Goal: Task Accomplishment & Management: Manage account settings

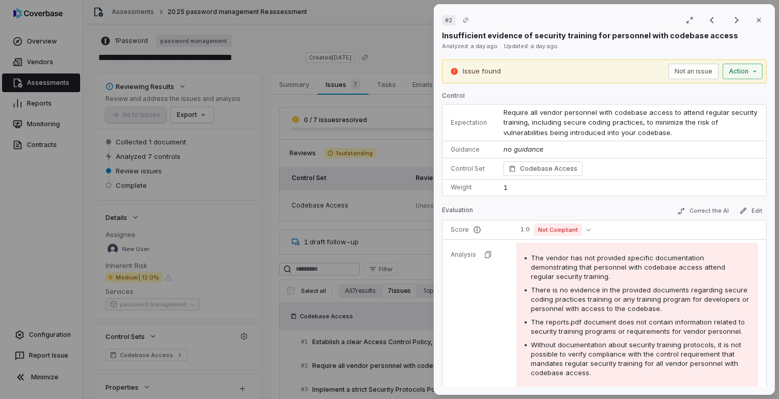
click at [735, 73] on div "# 2 Result 2 of 7 Close Insufficient evidence of security training for personne…" at bounding box center [389, 199] width 779 height 399
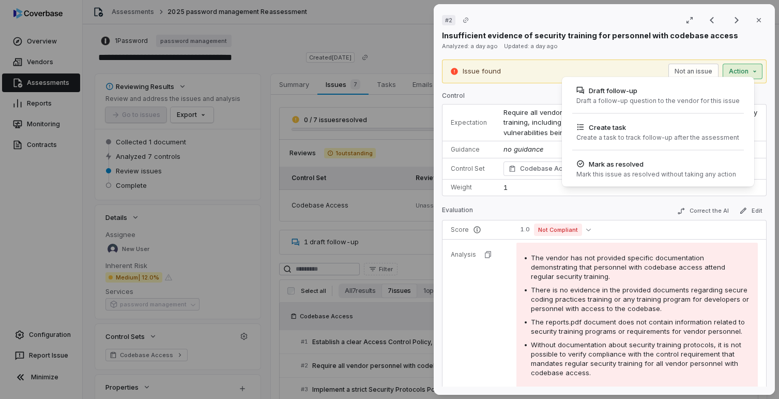
click at [590, 290] on div "# 2 Result 2 of 7 Close Insufficient evidence of security training for personne…" at bounding box center [389, 199] width 779 height 399
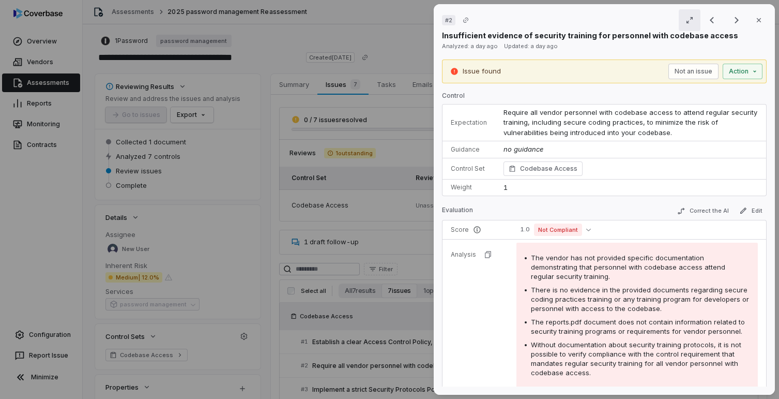
click at [689, 26] on button "button" at bounding box center [690, 20] width 22 height 22
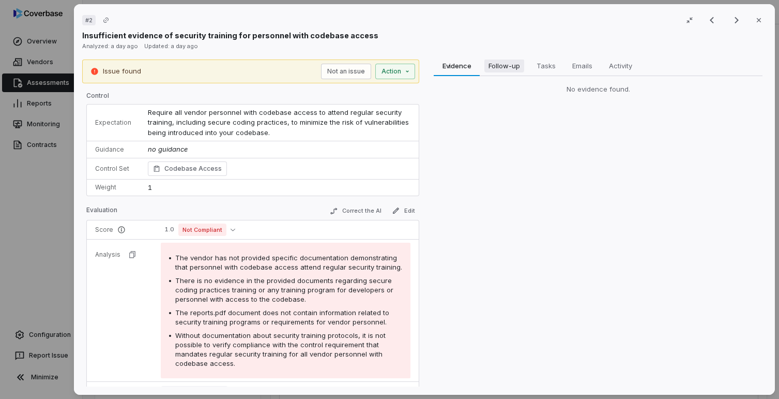
click at [506, 68] on span "Follow-up" at bounding box center [504, 65] width 40 height 13
click at [550, 67] on span "Tasks" at bounding box center [546, 65] width 27 height 13
click at [571, 67] on span "Emails" at bounding box center [582, 65] width 28 height 13
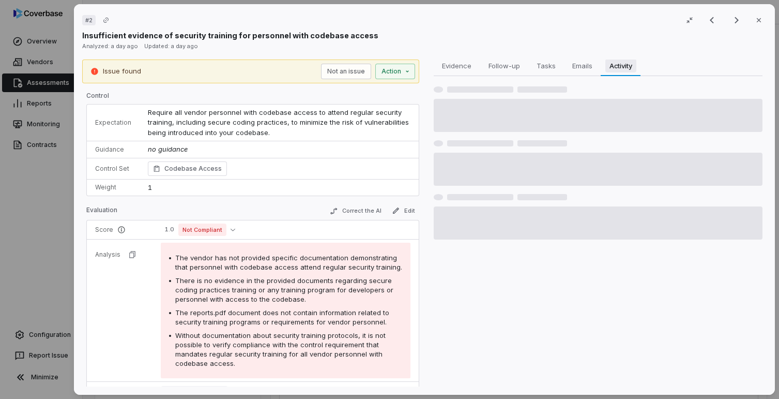
click at [615, 65] on span "Activity" at bounding box center [620, 65] width 31 height 13
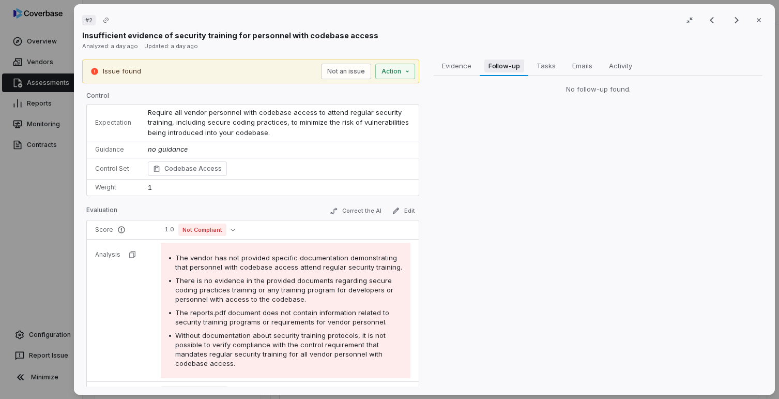
click at [506, 71] on span "Follow-up" at bounding box center [504, 65] width 40 height 13
click at [400, 70] on div "# 2 Result 2 of 7 Close Insufficient evidence of security training for personne…" at bounding box center [389, 199] width 779 height 399
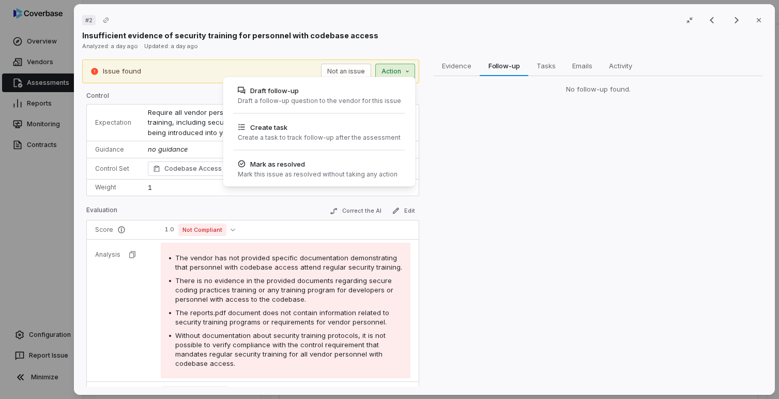
click at [400, 70] on div "# 2 Result 2 of 7 Close Insufficient evidence of security training for personne…" at bounding box center [389, 199] width 779 height 399
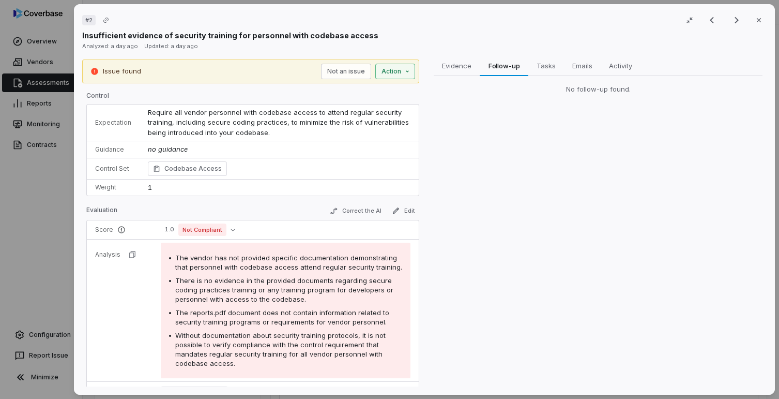
click at [391, 72] on div "# 2 Result 2 of 7 Close Insufficient evidence of security training for personne…" at bounding box center [389, 199] width 779 height 399
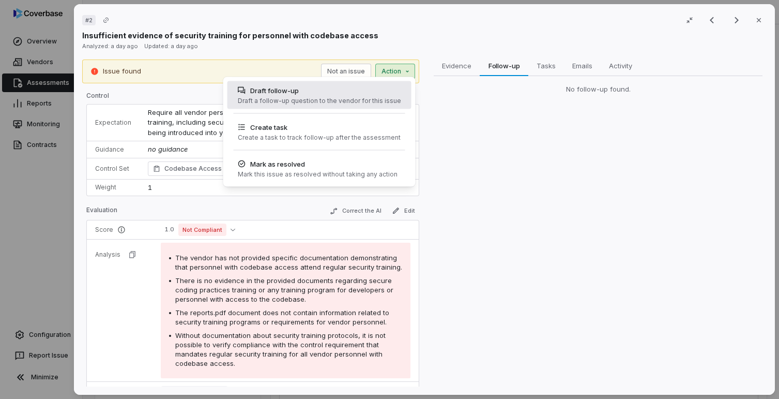
click at [364, 100] on div "Draft a follow-up question to the vendor for this issue" at bounding box center [318, 101] width 163 height 8
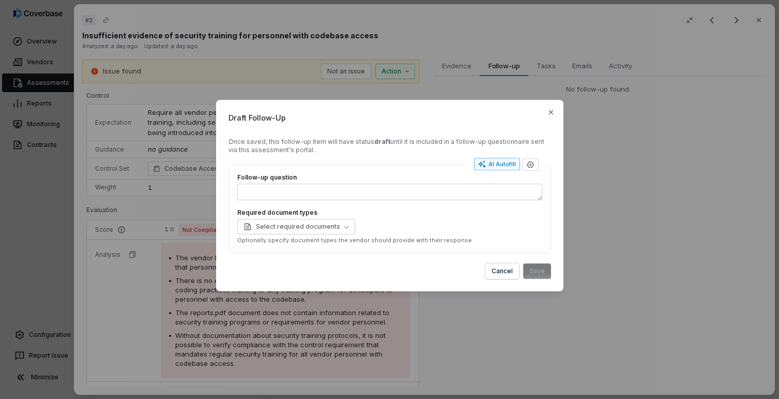
click at [482, 166] on icon "button" at bounding box center [481, 164] width 7 height 7
type textarea "*"
type textarea "****"
type textarea "*"
type textarea "**********"
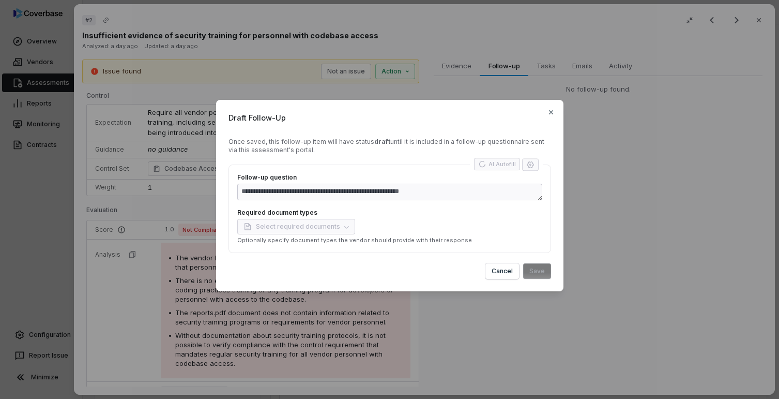
type textarea "*"
type textarea "**********"
type textarea "*"
type textarea "**********"
type textarea "*"
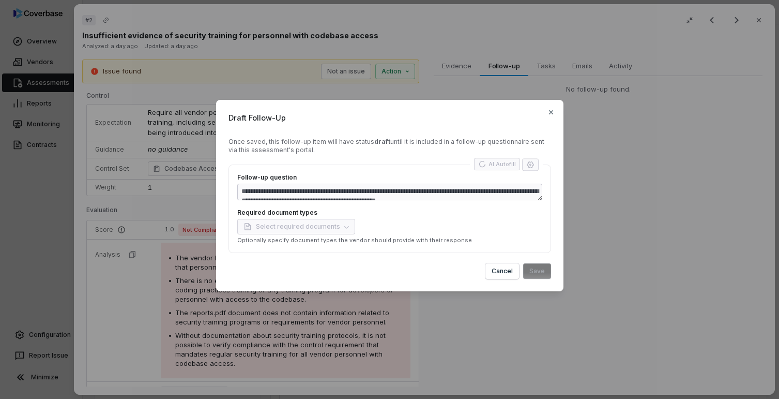
type textarea "**********"
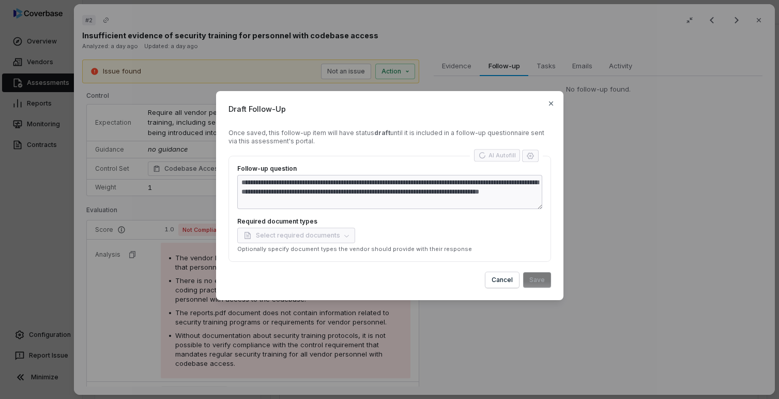
type textarea "*"
type textarea "**********"
type textarea "*"
type textarea "**********"
type textarea "*"
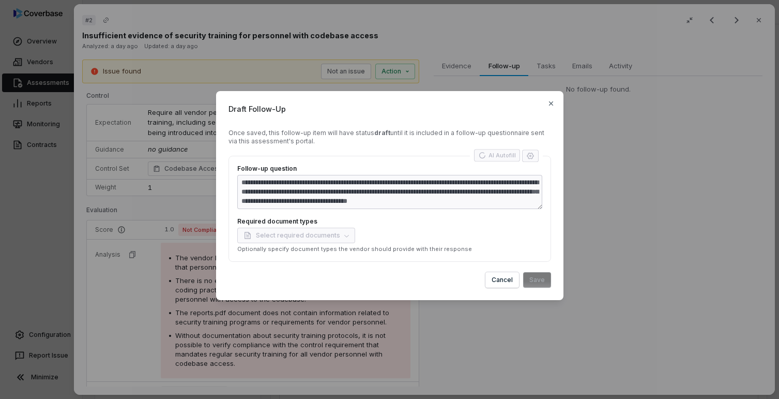
type textarea "**********"
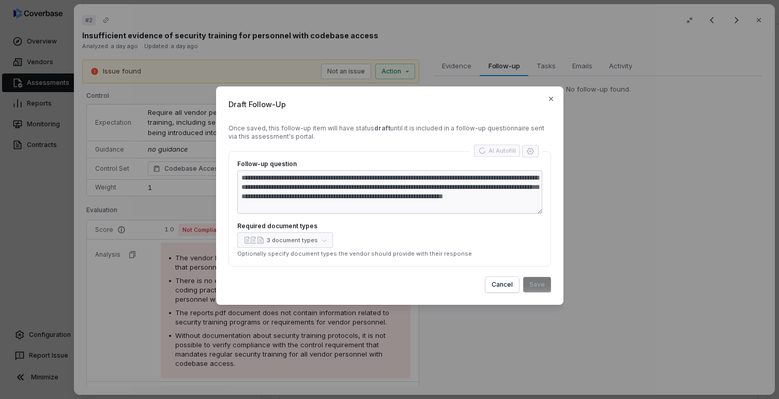
type textarea "*"
type textarea "**********"
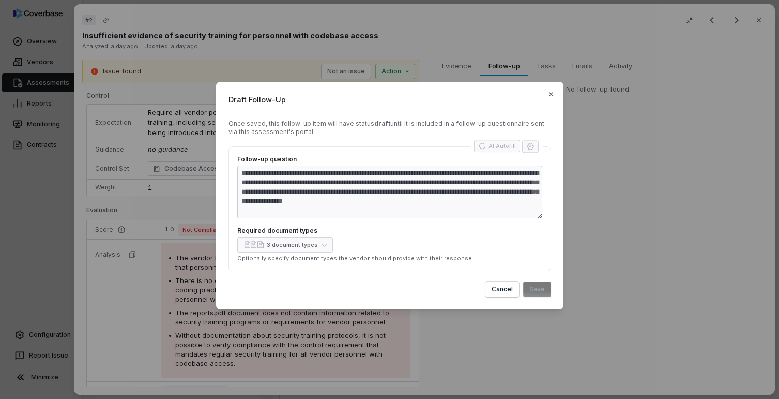
type textarea "*"
type textarea "**********"
type textarea "*"
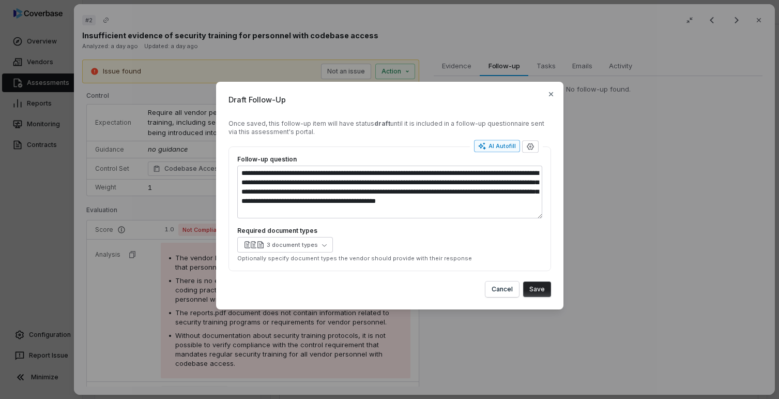
click at [537, 291] on button "Save" at bounding box center [537, 289] width 28 height 16
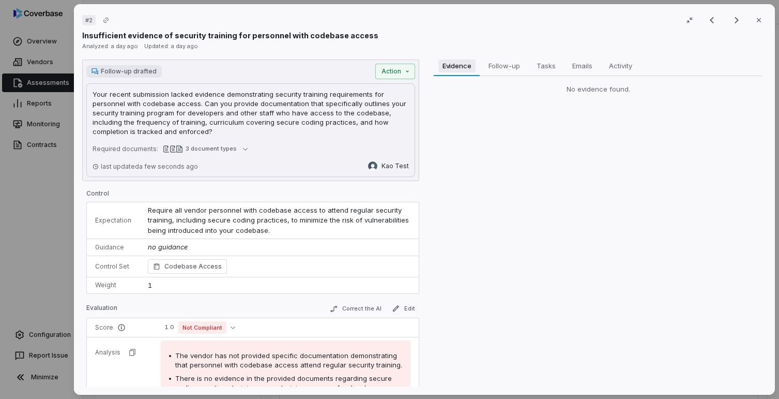
click at [461, 66] on span "Evidence" at bounding box center [456, 65] width 37 height 13
click at [498, 64] on span "Follow-up" at bounding box center [504, 65] width 40 height 13
click at [674, 177] on div "Evidence Evidence Follow-up Follow-up Tasks Tasks Emails Emails Activity Activi…" at bounding box center [598, 222] width 337 height 327
click at [687, 20] on icon "button" at bounding box center [690, 20] width 6 height 6
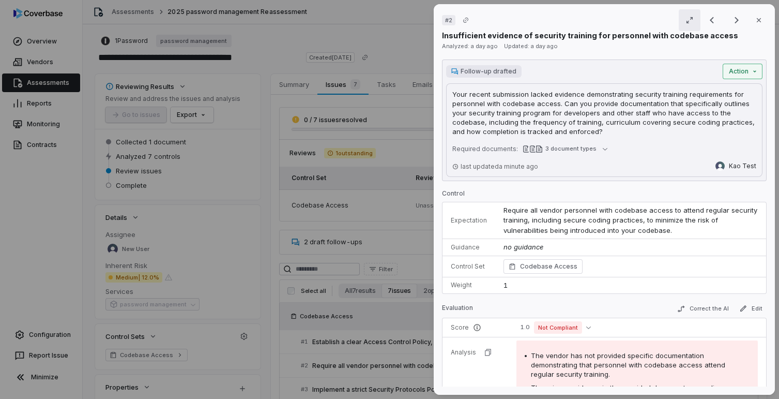
click at [741, 68] on div "# 2 Result 2 of 7 Close Insufficient evidence of security training for personne…" at bounding box center [389, 199] width 779 height 399
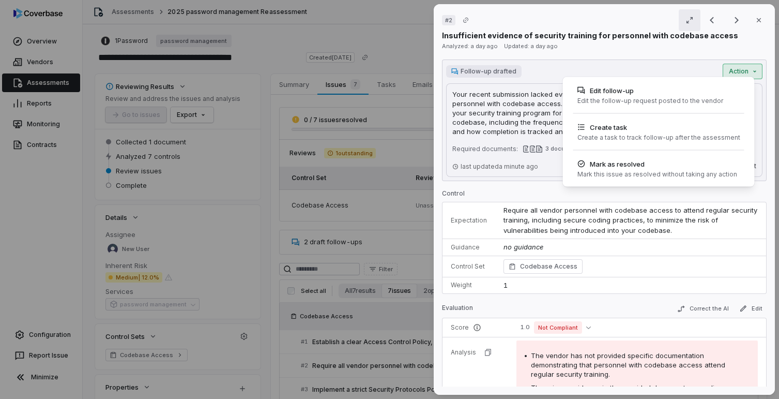
click at [741, 68] on div "# 2 Result 2 of 7 Close Insufficient evidence of security training for personne…" at bounding box center [389, 199] width 779 height 399
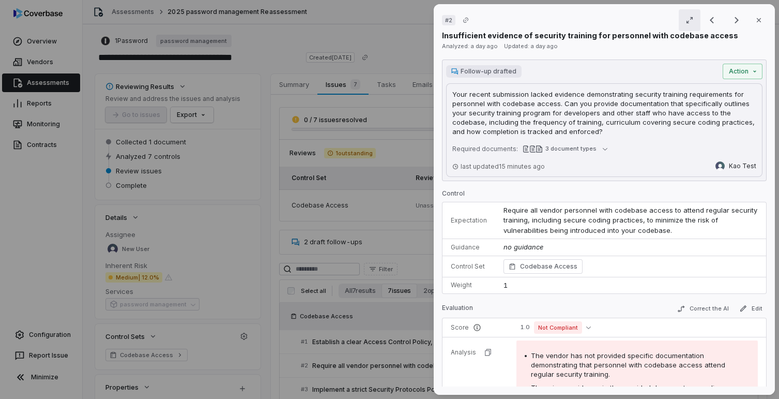
click at [538, 36] on p "Insufficient evidence of security training for personnel with codebase access" at bounding box center [590, 35] width 296 height 11
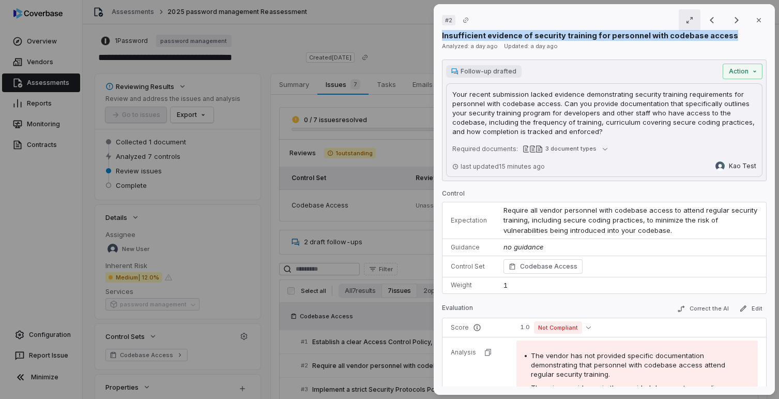
click at [538, 36] on p "Insufficient evidence of security training for personnel with codebase access" at bounding box center [590, 35] width 296 height 11
copy p "Insufficient evidence of security training for personnel with codebase access"
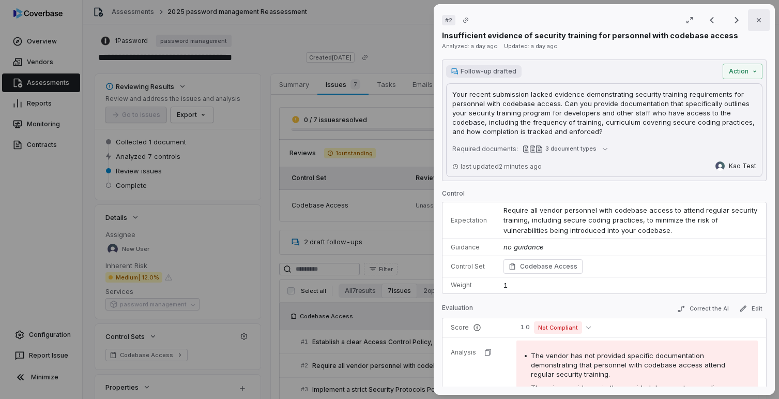
click at [755, 17] on icon "button" at bounding box center [759, 20] width 8 height 8
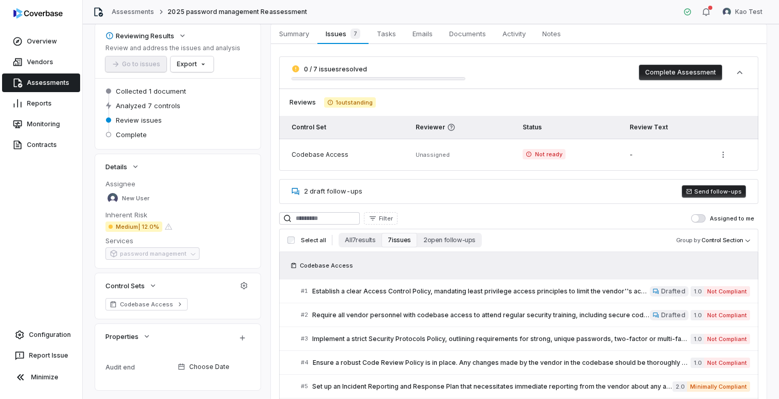
scroll to position [143, 0]
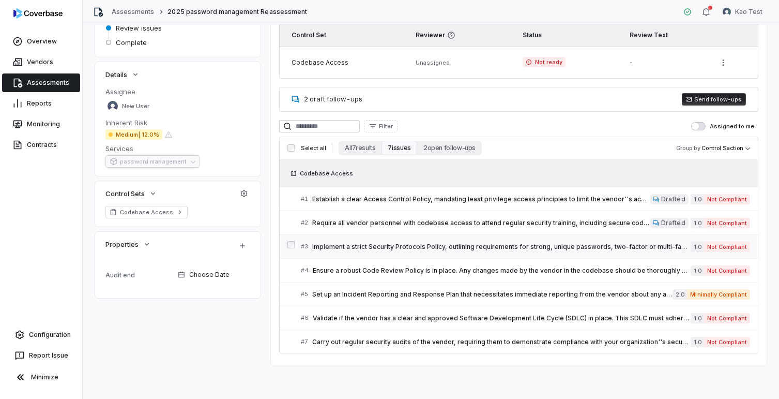
click at [712, 244] on span "Not Compliant" at bounding box center [727, 247] width 46 height 10
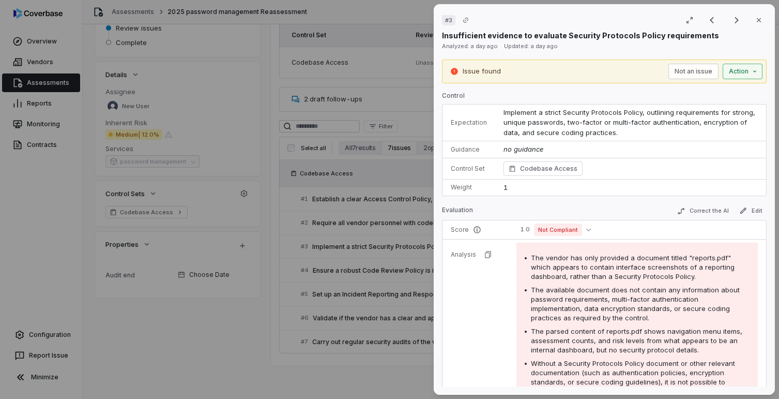
click at [735, 71] on div "# 3 Result 3 of 7 Close Insufficient evidence to evaluate Security Protocols Po…" at bounding box center [389, 199] width 779 height 399
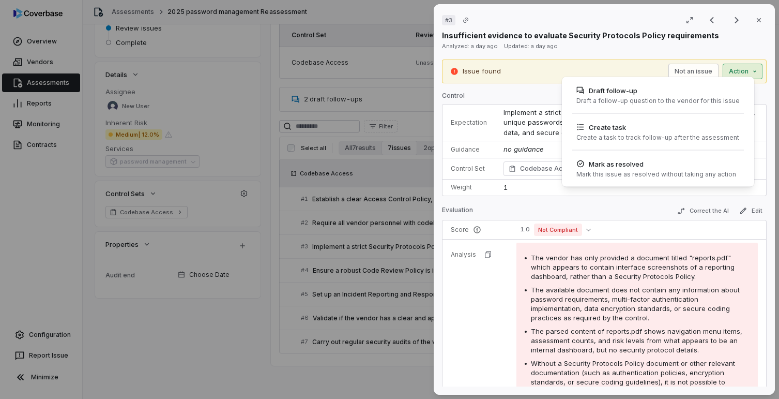
click at [725, 51] on div "# 3 Result 3 of 7 Close Insufficient evidence to evaluate Security Protocols Po…" at bounding box center [389, 199] width 779 height 399
click at [721, 69] on div "# 3 Result 3 of 7 Close Insufficient evidence to evaluate Security Protocols Po…" at bounding box center [389, 199] width 779 height 399
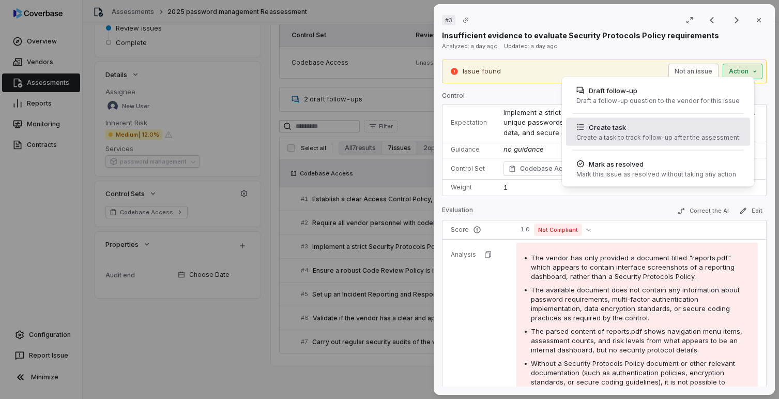
click at [647, 124] on div "Create task" at bounding box center [658, 127] width 163 height 10
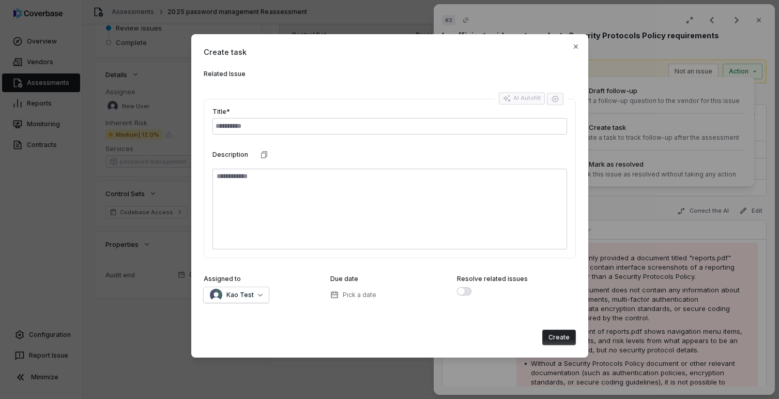
type textarea "*"
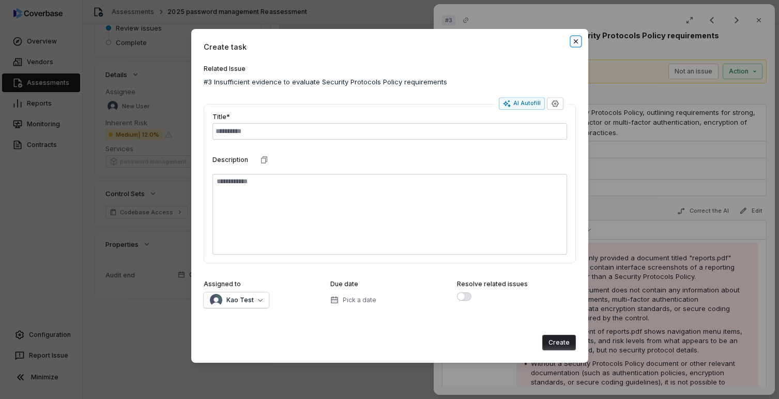
click at [577, 40] on icon "button" at bounding box center [576, 41] width 4 height 4
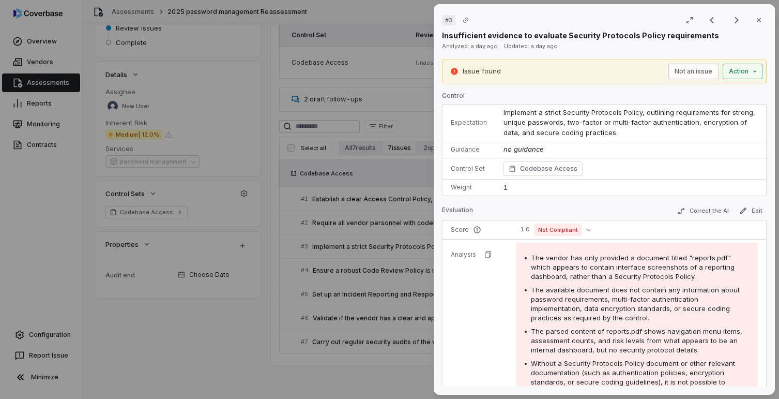
click at [734, 70] on div "# 3 Result 3 of 7 Close Insufficient evidence to evaluate Security Protocols Po…" at bounding box center [389, 199] width 779 height 399
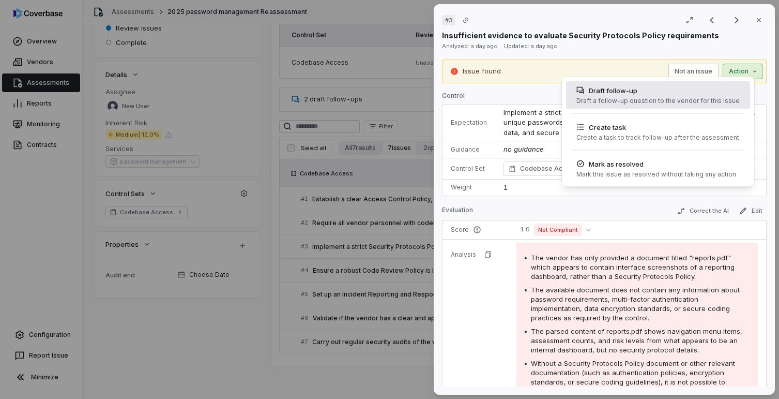
click at [658, 102] on div "Draft a follow-up question to the vendor for this issue" at bounding box center [658, 101] width 163 height 8
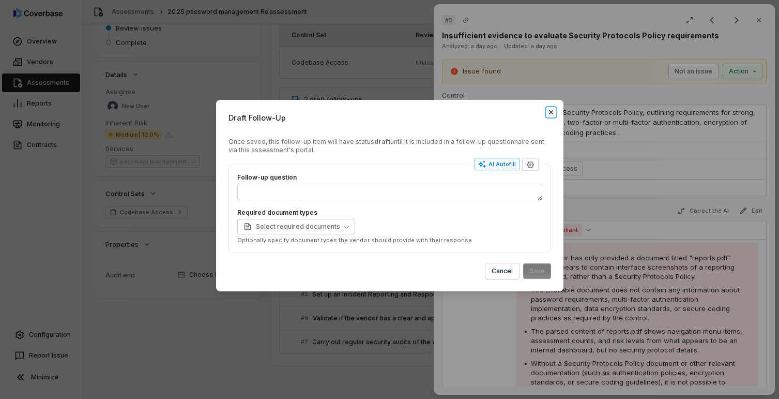
click at [551, 112] on icon "button" at bounding box center [551, 112] width 4 height 4
